Goal: Check status: Check status

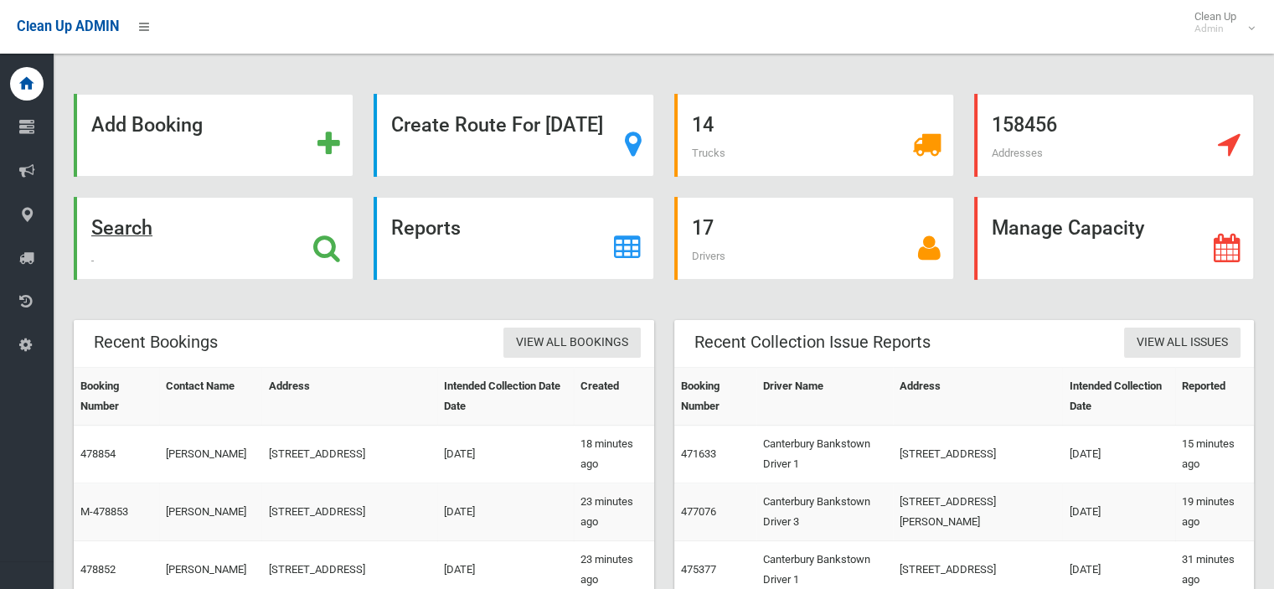
click at [152, 226] on strong "Search" at bounding box center [121, 227] width 61 height 23
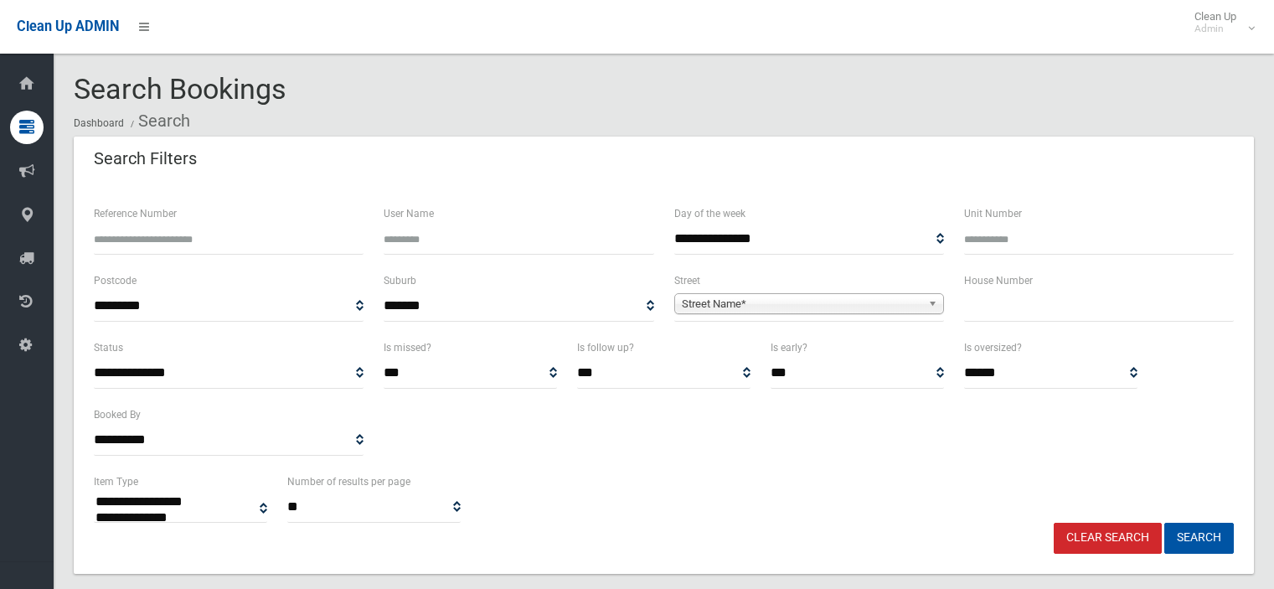
select select
click at [710, 300] on span "Street Name*" at bounding box center [802, 304] width 240 height 20
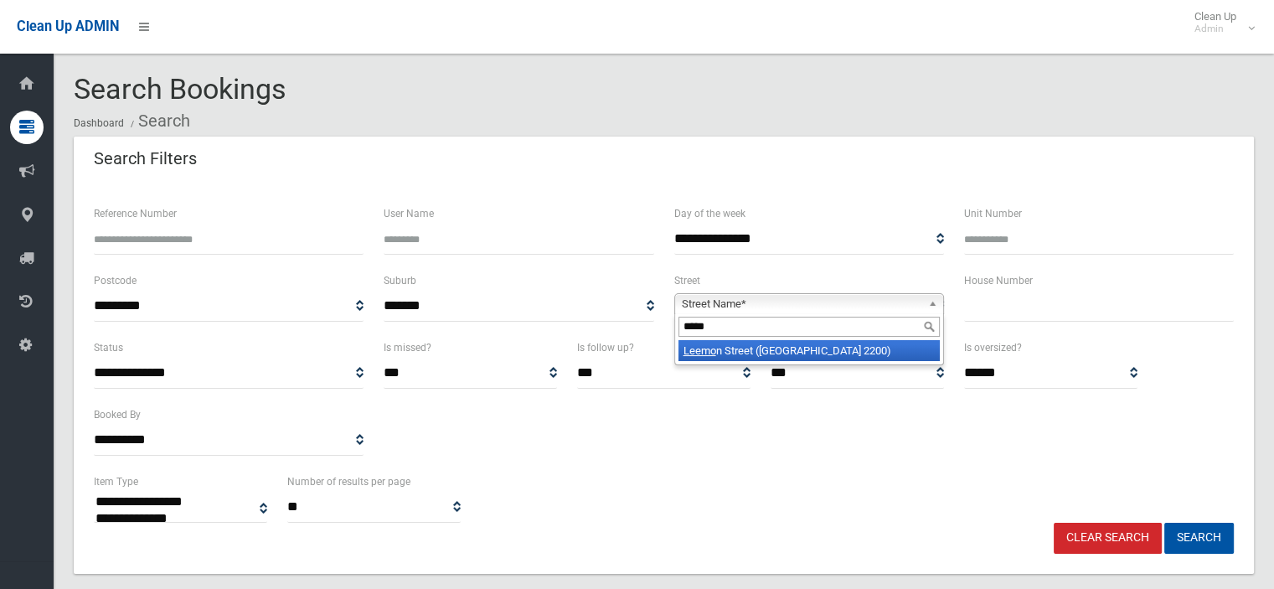
type input "*****"
click at [727, 343] on li "[GEOGRAPHIC_DATA] ([GEOGRAPHIC_DATA] 2200)" at bounding box center [808, 350] width 261 height 21
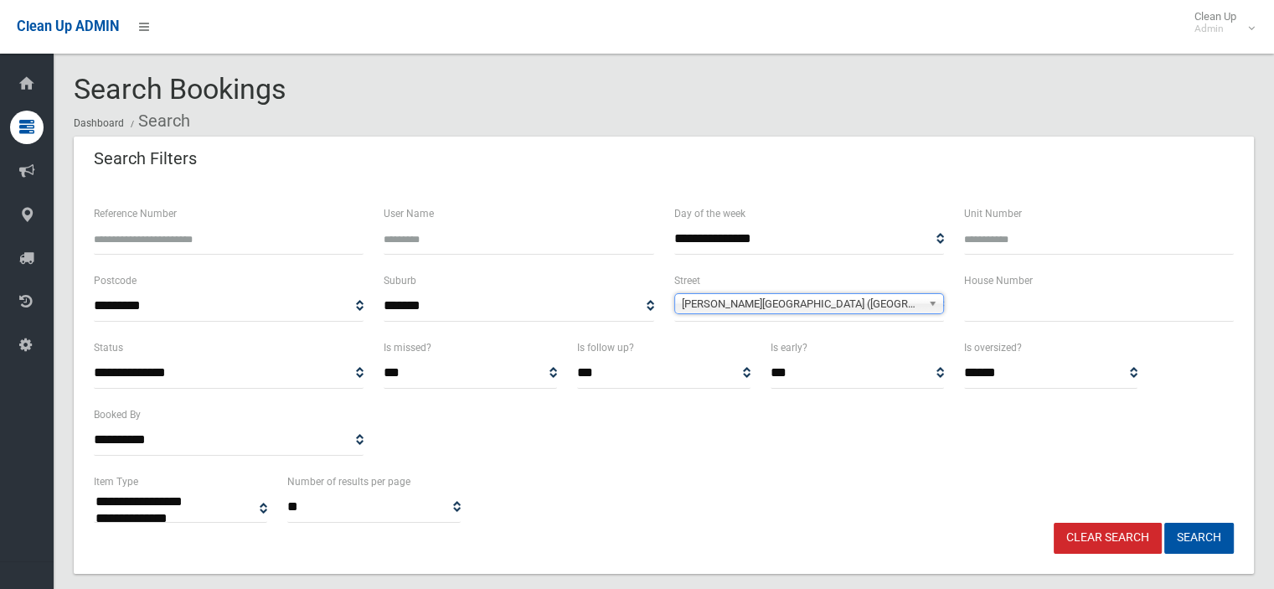
click at [1009, 311] on input "text" at bounding box center [1099, 306] width 270 height 31
type input "**"
click at [1207, 535] on button "Search" at bounding box center [1199, 538] width 70 height 31
select select
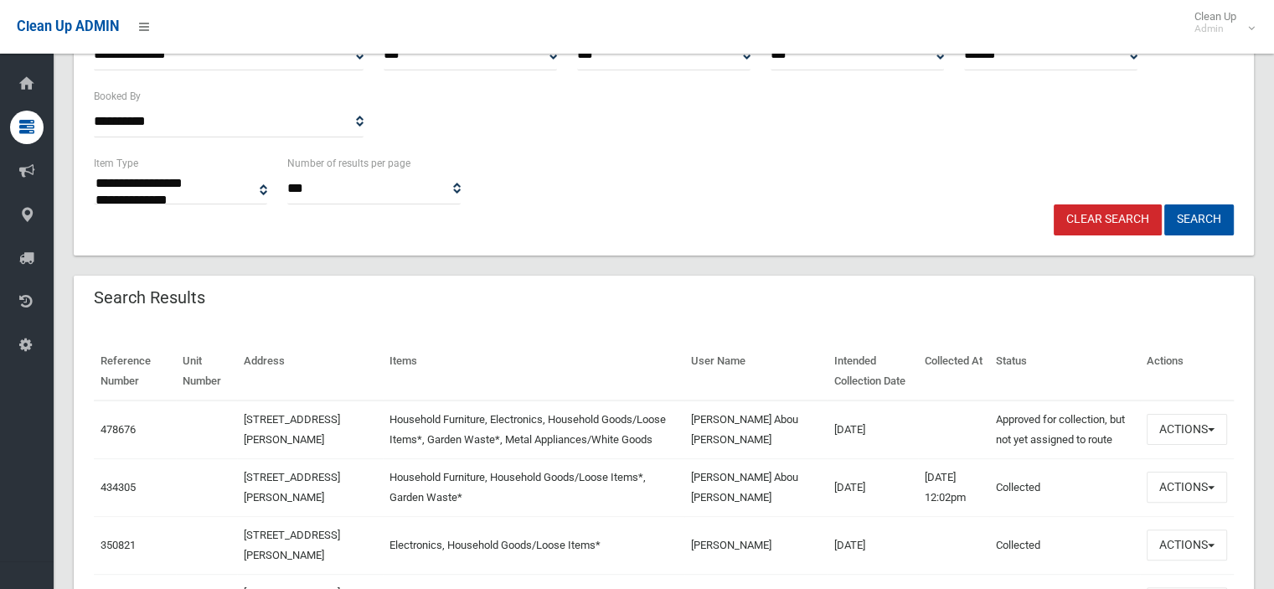
scroll to position [335, 0]
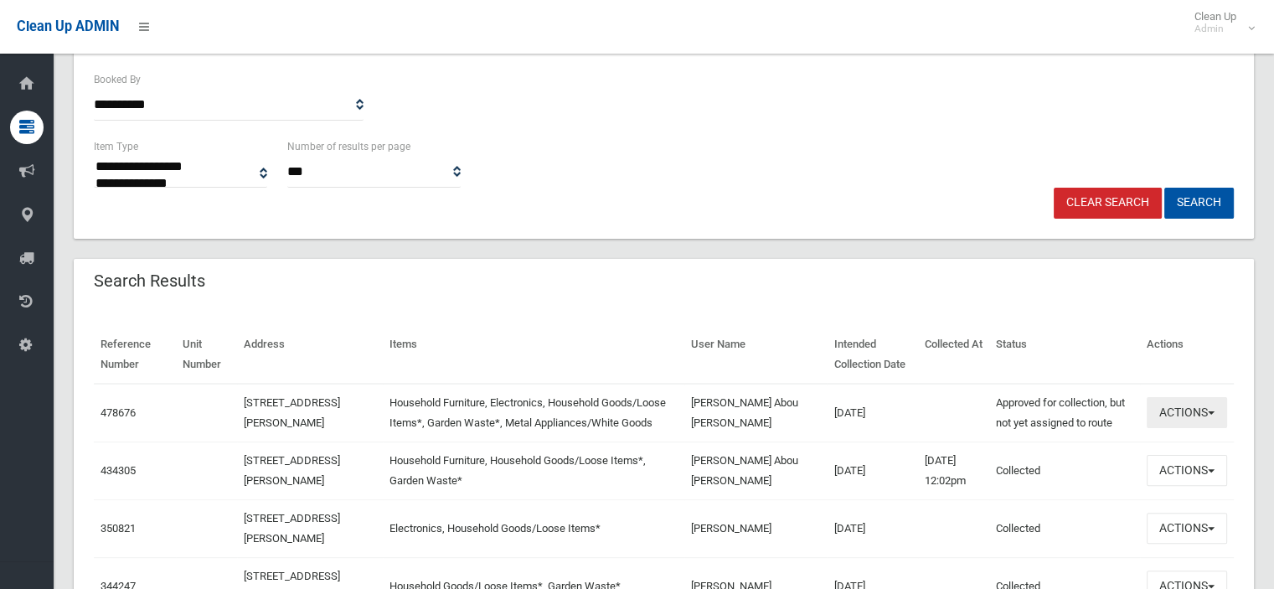
click at [1211, 418] on button "Actions" at bounding box center [1187, 412] width 80 height 31
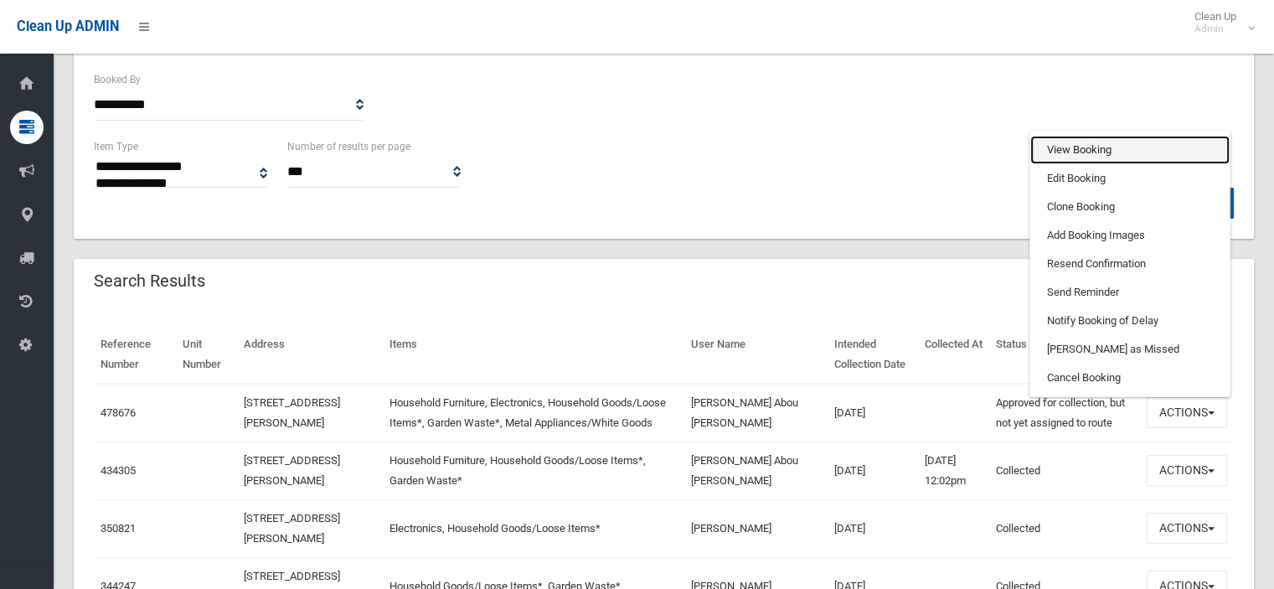
click at [1115, 154] on link "View Booking" at bounding box center [1129, 150] width 199 height 28
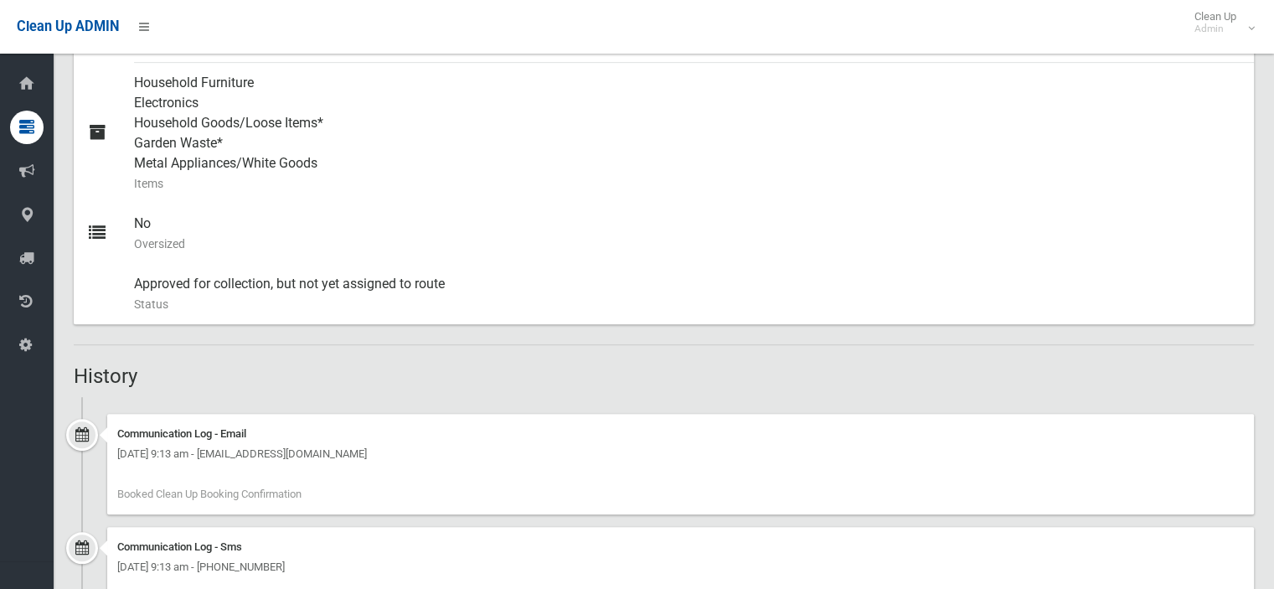
scroll to position [586, 0]
